Goal: Task Accomplishment & Management: Use online tool/utility

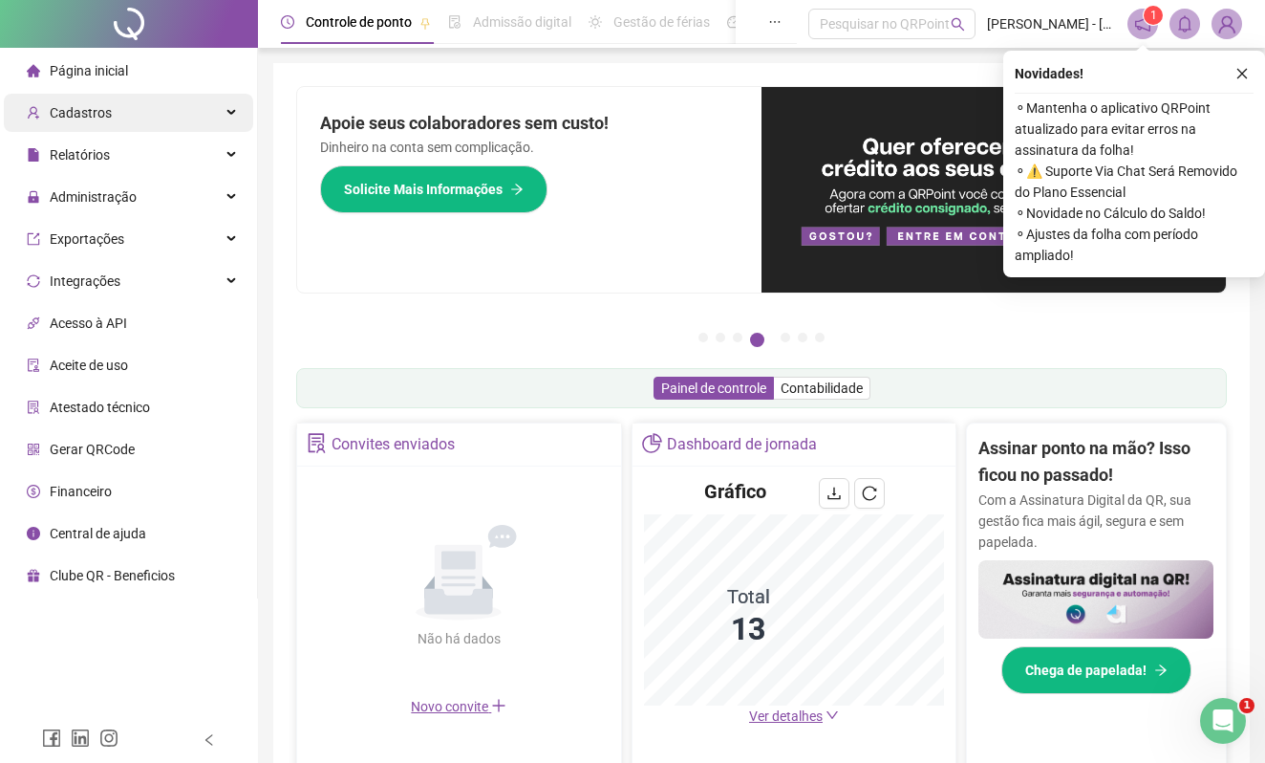
click at [85, 115] on span "Cadastros" at bounding box center [81, 112] width 62 height 15
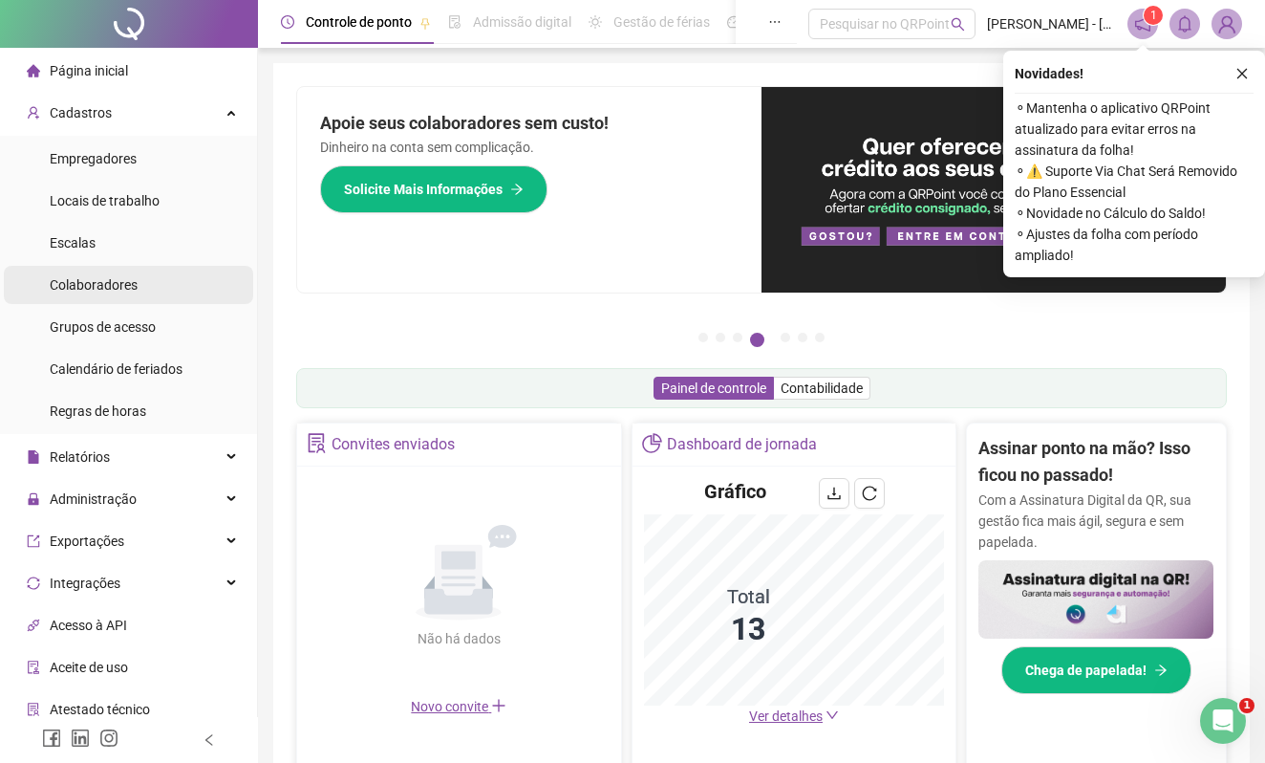
click at [94, 281] on span "Colaboradores" at bounding box center [94, 284] width 88 height 15
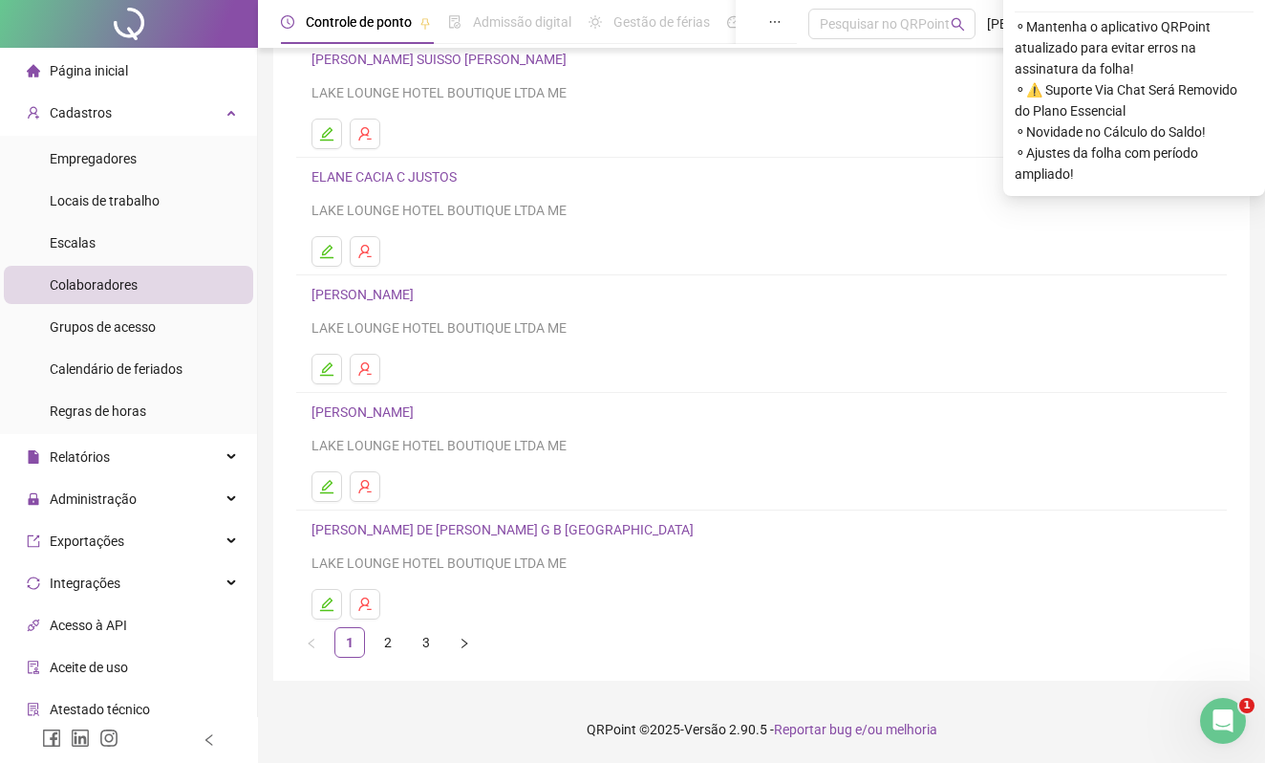
scroll to position [165, 0]
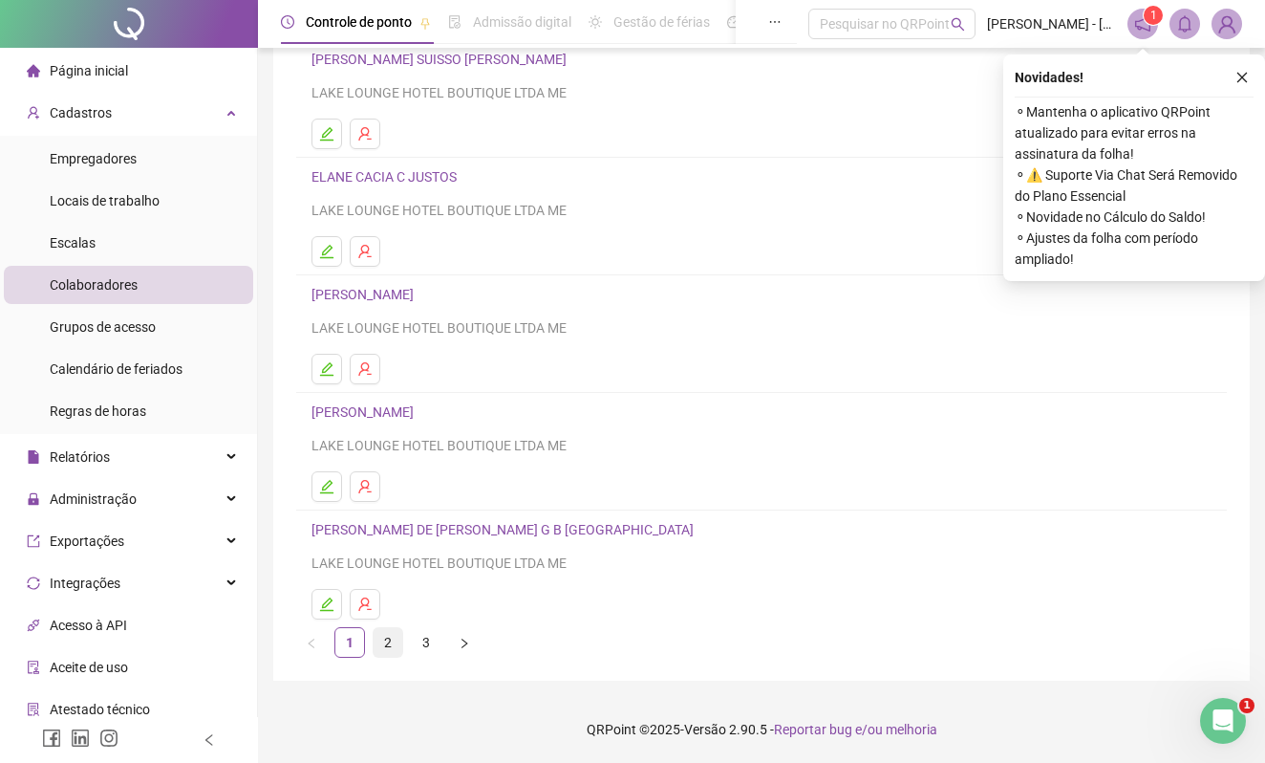
click at [384, 644] on link "2" at bounding box center [388, 642] width 29 height 29
click at [323, 602] on icon "edit" at bounding box center [326, 603] width 15 height 15
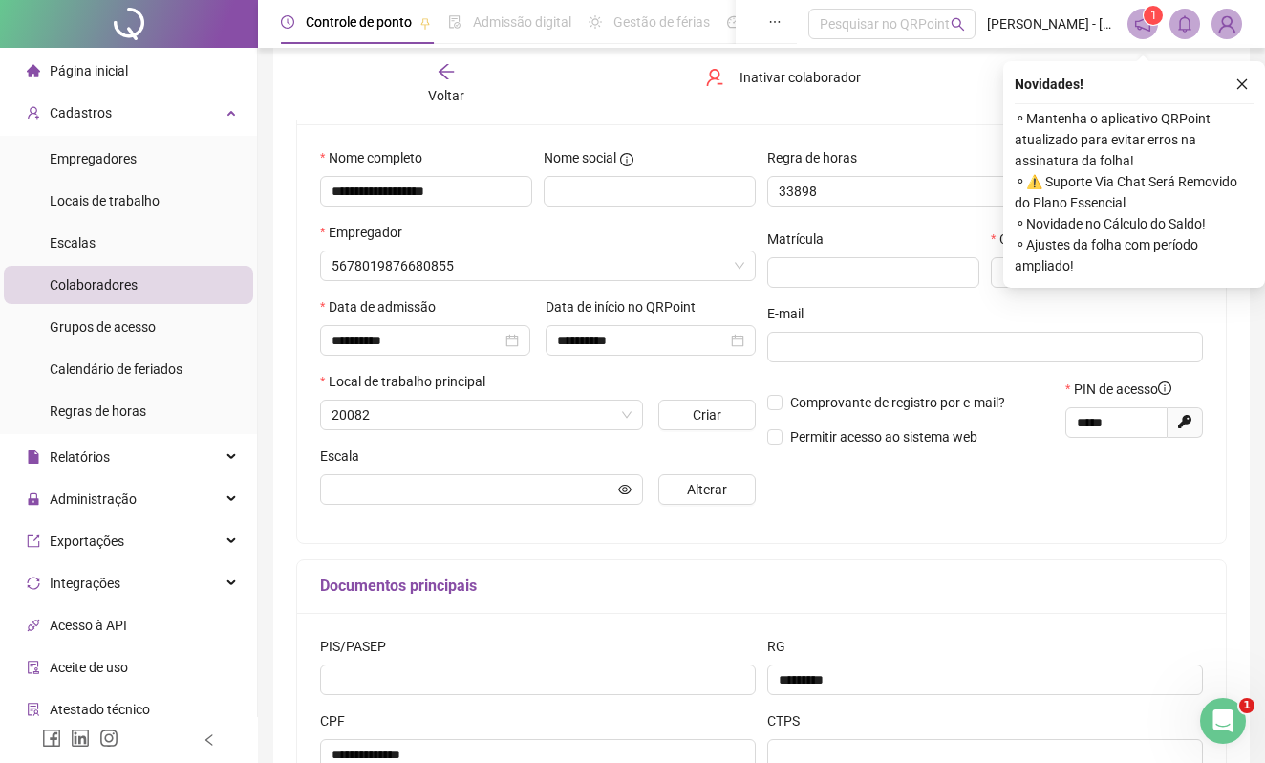
scroll to position [176, 0]
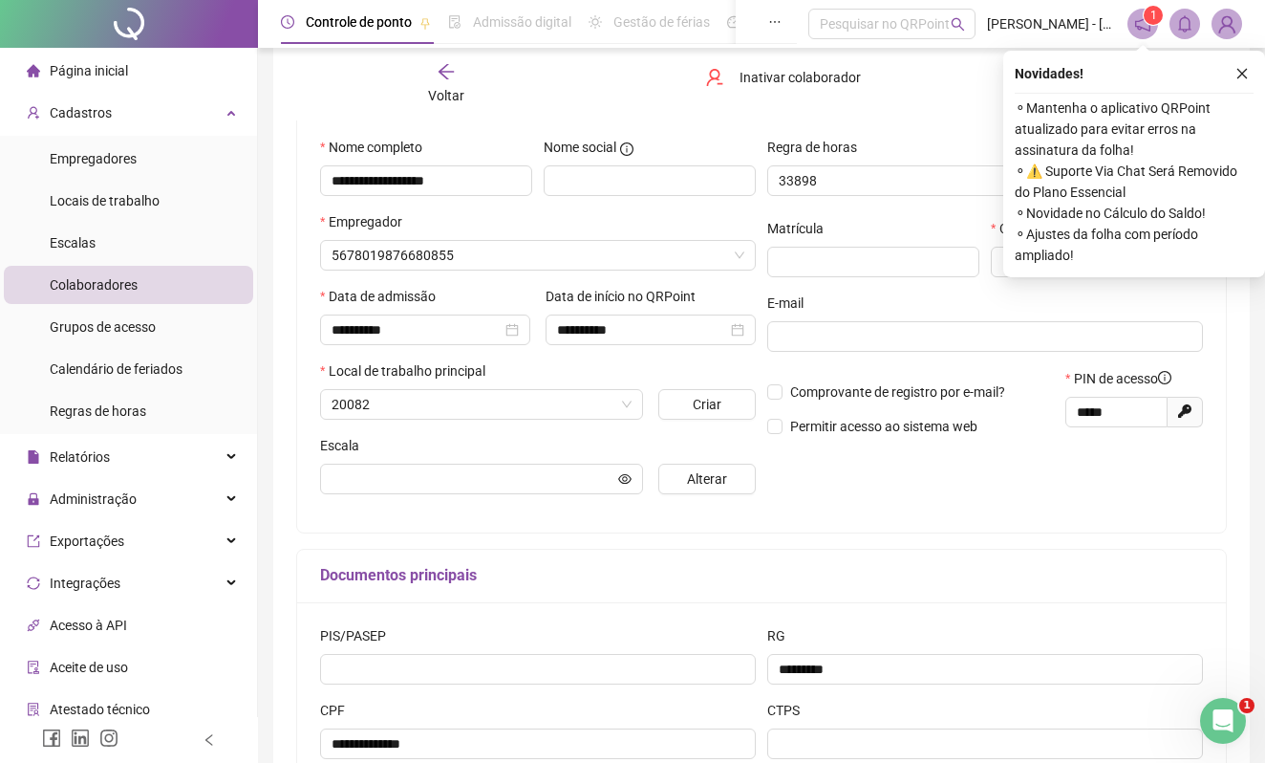
type input "**********"
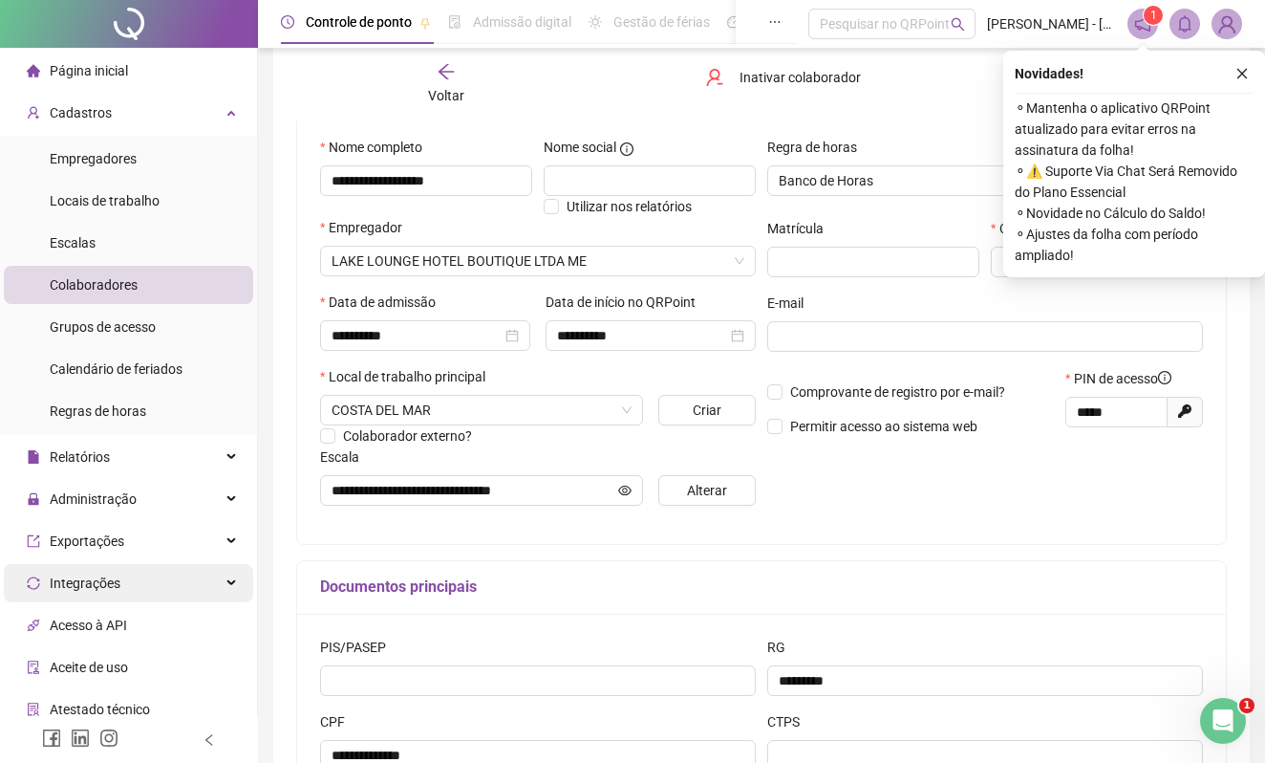
scroll to position [127, 0]
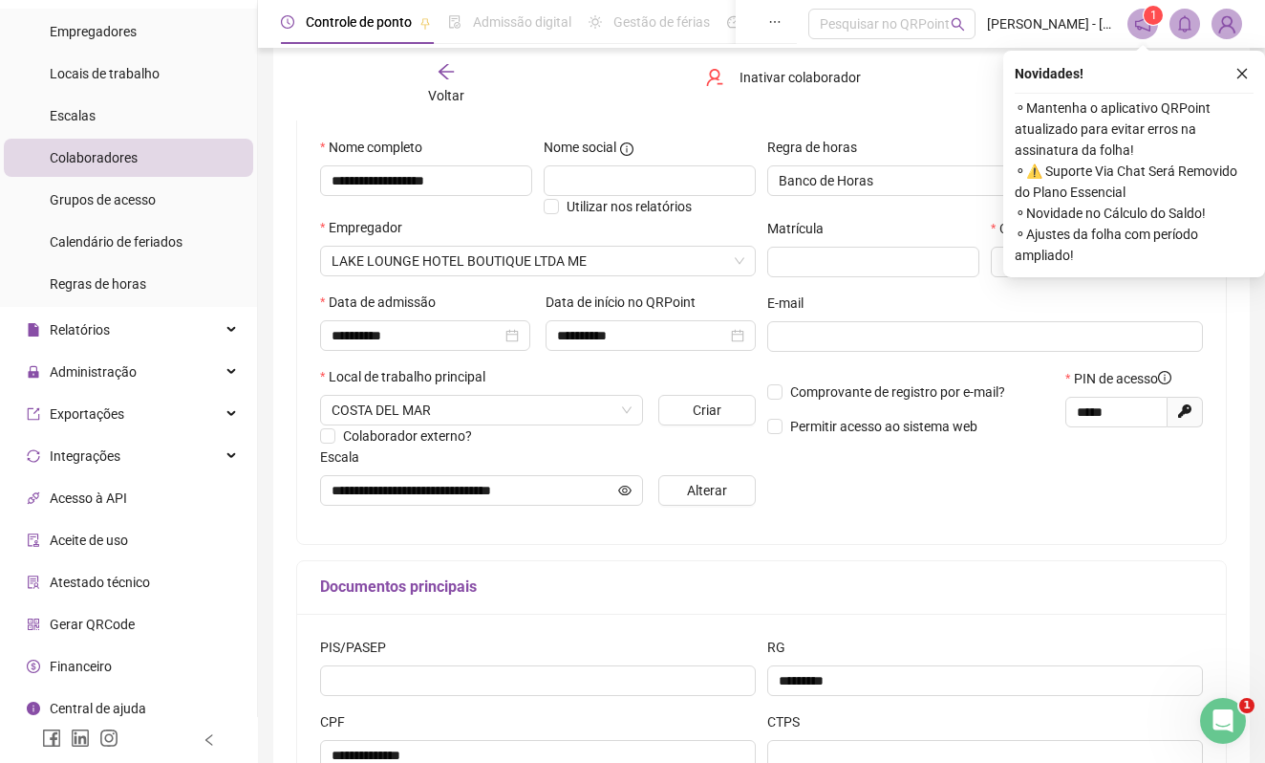
click at [66, 625] on span "Gerar QRCode" at bounding box center [92, 623] width 85 height 15
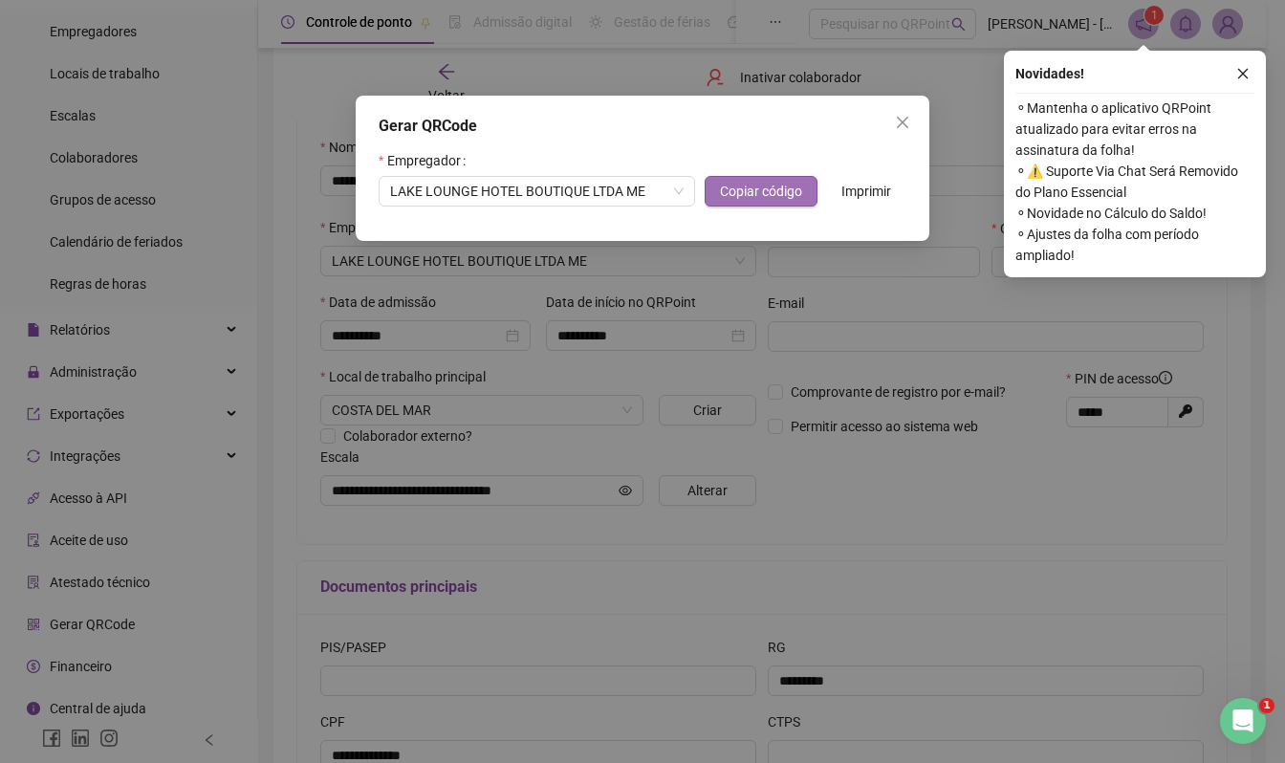
click at [785, 189] on span "Copiar código" at bounding box center [761, 191] width 82 height 21
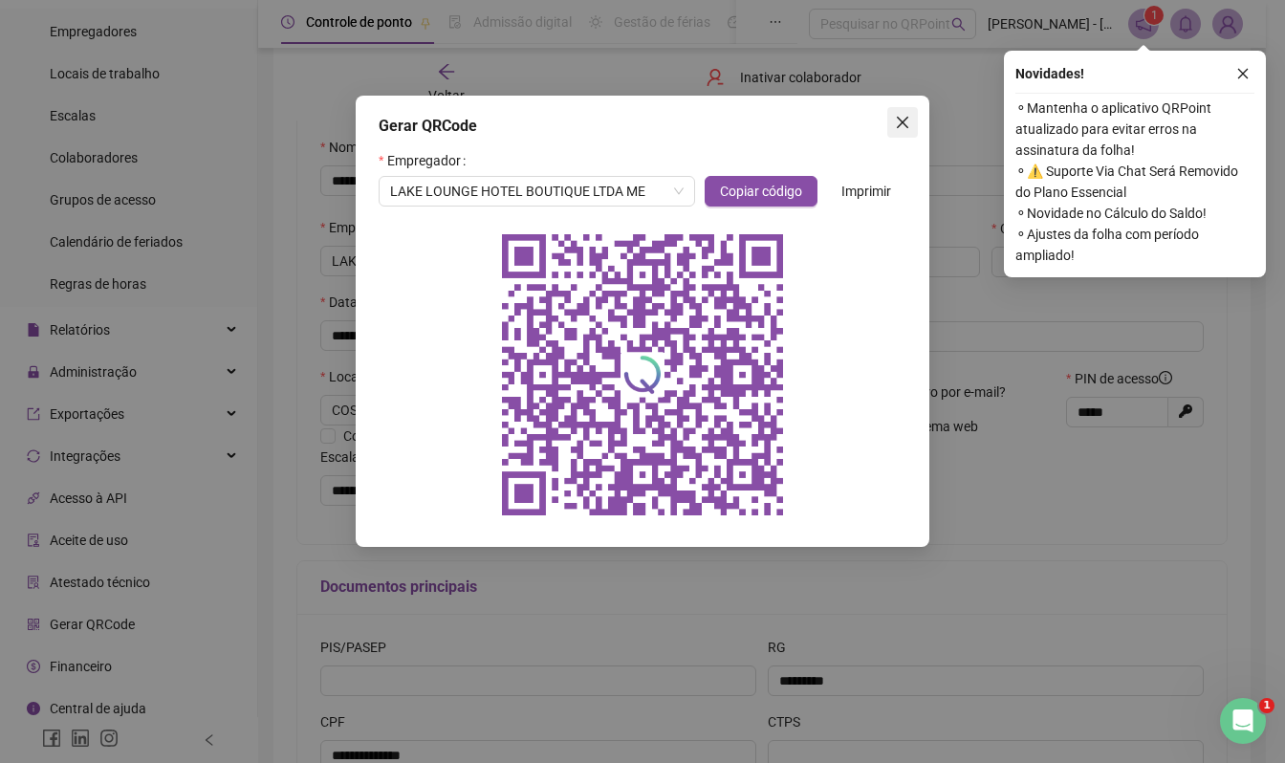
click at [908, 119] on icon "close" at bounding box center [902, 122] width 15 height 15
